Goal: Navigation & Orientation: Find specific page/section

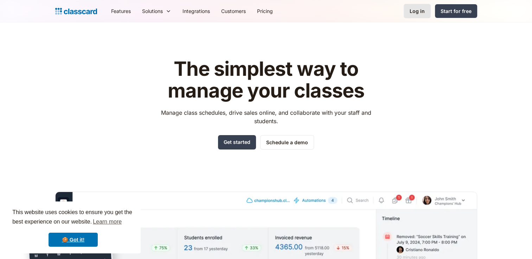
click at [425, 11] on link "Log in" at bounding box center [417, 11] width 27 height 14
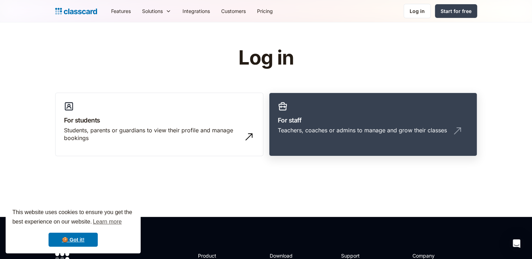
click at [325, 119] on h3 "For staff" at bounding box center [373, 120] width 191 height 9
